Goal: Information Seeking & Learning: Learn about a topic

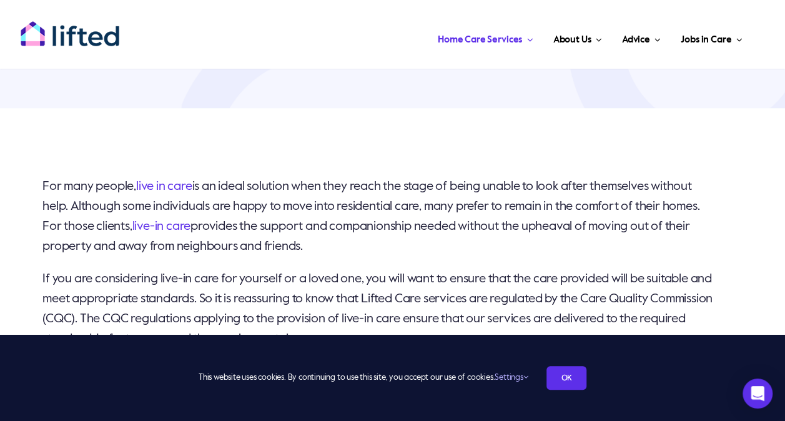
scroll to position [374, 0]
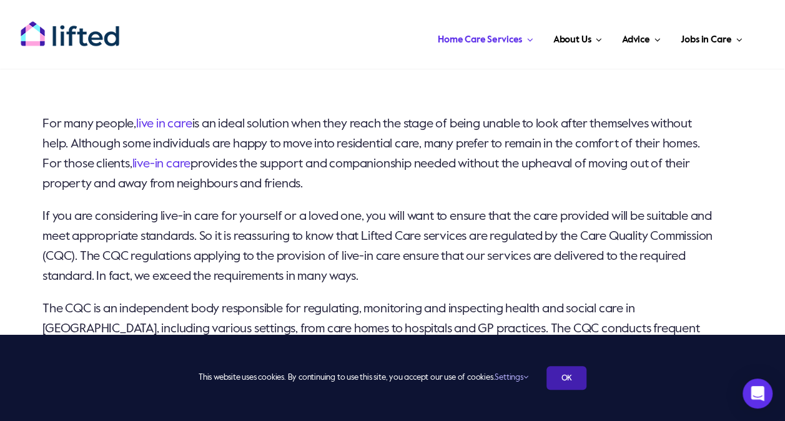
click at [563, 372] on link "OK" at bounding box center [566, 378] width 40 height 24
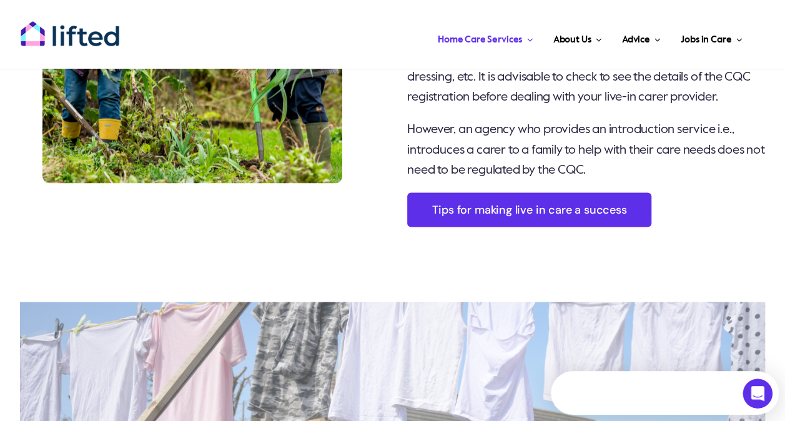
scroll to position [1061, 0]
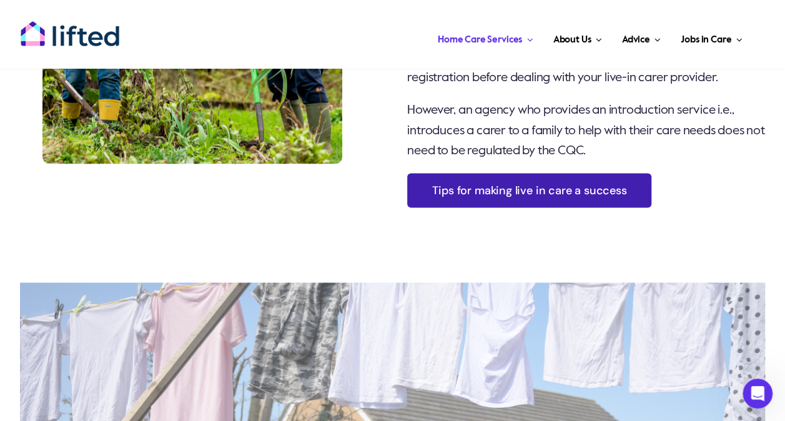
click at [507, 207] on link "Tips for making live in care a success" at bounding box center [529, 190] width 244 height 34
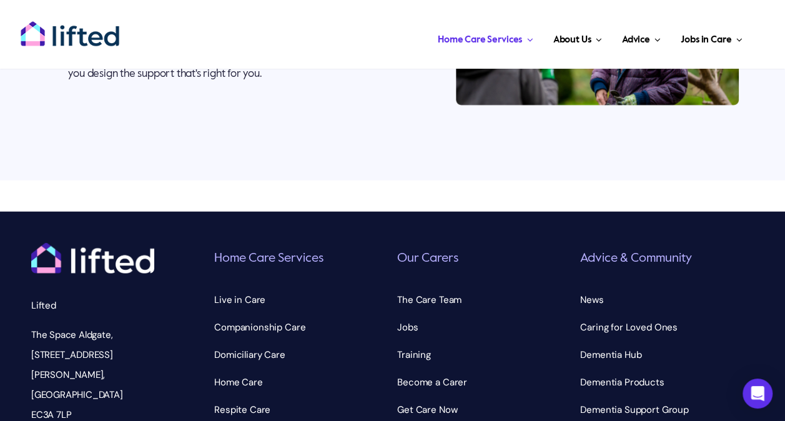
scroll to position [3549, 0]
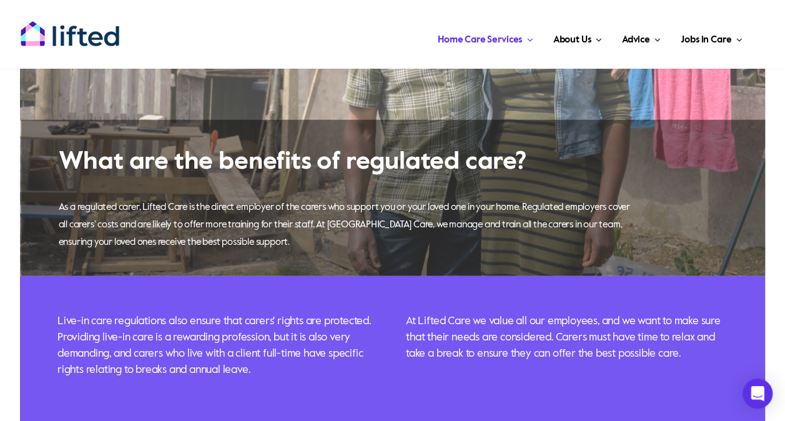
scroll to position [1748, 0]
